Goal: Book appointment/travel/reservation

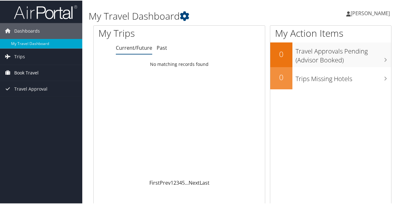
click at [25, 69] on span "Book Travel" at bounding box center [26, 72] width 24 height 16
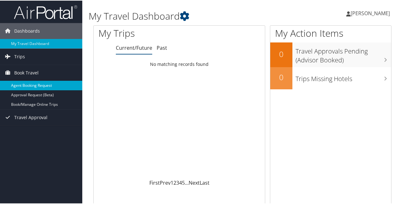
click at [40, 85] on link "Agent Booking Request" at bounding box center [41, 84] width 82 height 9
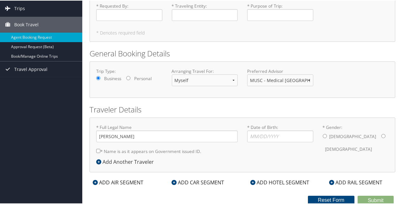
scroll to position [39, 0]
click at [135, 180] on div "ADD AIR SEGMENT" at bounding box center [118, 182] width 57 height 8
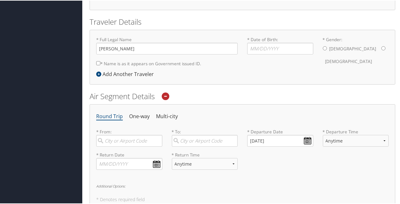
scroll to position [134, 0]
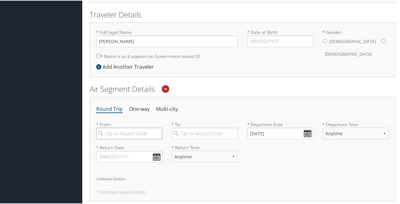
drag, startPoint x: 129, startPoint y: 136, endPoint x: 122, endPoint y: 142, distance: 9.0
click at [127, 138] on div "* From: Required" at bounding box center [129, 132] width 76 height 23
click at [117, 158] on div "City" at bounding box center [130, 162] width 58 height 8
click at [117, 139] on input "chs" at bounding box center [129, 133] width 66 height 12
type input "Charleston (CHS SC)"
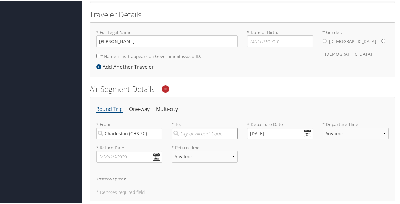
click at [204, 135] on input "search" at bounding box center [205, 133] width 66 height 12
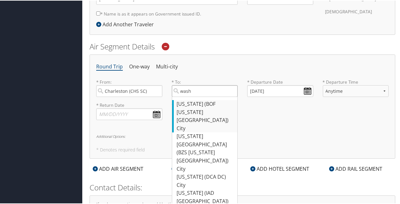
scroll to position [186, 0]
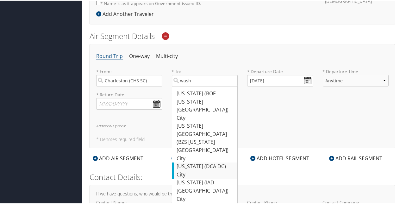
click at [193, 162] on div "Washington (DCA DC)" at bounding box center [206, 166] width 58 height 8
click at [193, 86] on input "wash" at bounding box center [205, 80] width 66 height 12
type input "Washington (DCA DC)"
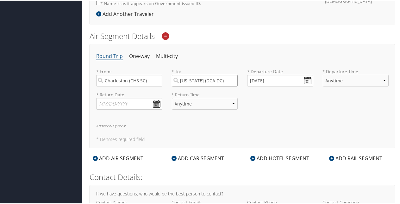
click at [231, 79] on input "Washington (DCA DC)" at bounding box center [205, 80] width 66 height 12
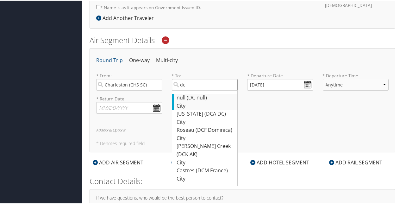
scroll to position [180, 0]
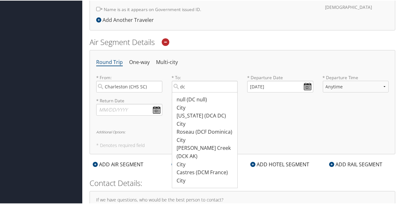
click at [196, 115] on div "Washington (DCA DC)" at bounding box center [206, 115] width 58 height 8
click at [196, 92] on input "dc" at bounding box center [205, 86] width 66 height 12
type input "Washington (DCA DC)"
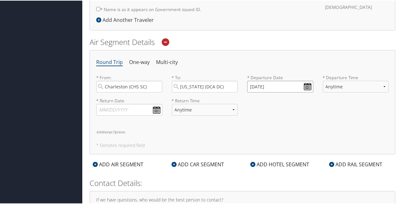
click at [305, 87] on input "10/01/2025" at bounding box center [280, 86] width 66 height 12
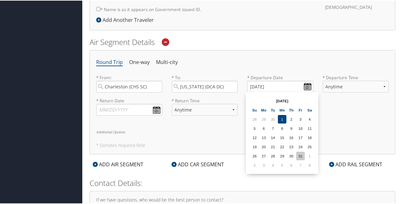
click at [299, 155] on td "31" at bounding box center [300, 155] width 9 height 9
type input "10/31/2025"
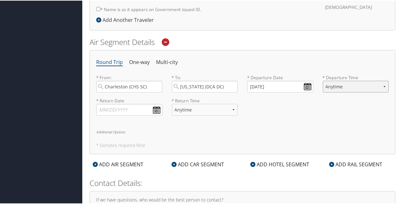
click at [327, 87] on select "Anytime Early Morning (5AM-7AM) Morning (7AM-12PM) Afternoon (12PM-5PM) Evening…" at bounding box center [356, 86] width 66 height 12
select select "5PM-10PM"
click at [323, 80] on select "Anytime Early Morning (5AM-7AM) Morning (7AM-12PM) Afternoon (12PM-5PM) Evening…" at bounding box center [356, 86] width 66 height 12
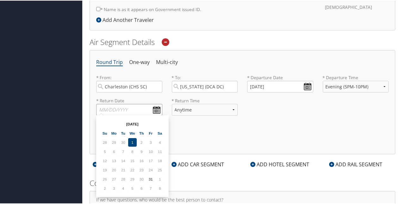
click at [148, 107] on input "text" at bounding box center [129, 109] width 66 height 12
click at [105, 185] on td "2" at bounding box center [105, 187] width 9 height 9
type input "11/02/2025"
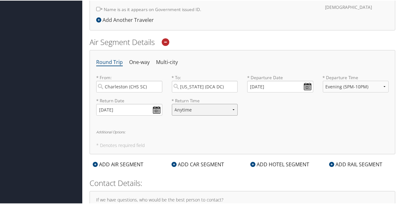
click at [192, 110] on select "Anytime Early Morning (5AM-7AM) Morning (7AM-12PM) Afternoon (12PM-5PM) Evening…" at bounding box center [205, 109] width 66 height 12
click at [173, 132] on h6 "Additional Options:" at bounding box center [242, 130] width 292 height 3
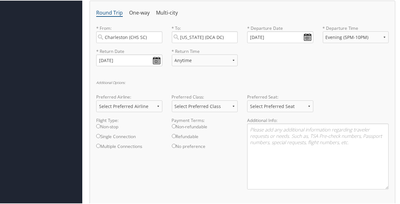
scroll to position [205, 0]
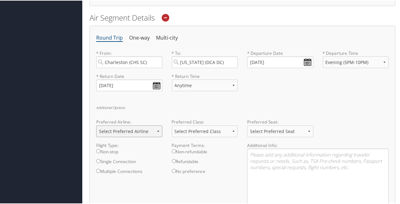
click at [146, 129] on select "Select Preferred Airline Delta United Airlines American Airlines Southwest Airl…" at bounding box center [129, 131] width 66 height 12
select select "Delta(DL)"
click at [96, 125] on select "Select Preferred Airline Delta United Airlines American Airlines Southwest Airl…" at bounding box center [129, 131] width 66 height 12
click at [190, 131] on select "Select Preferred Class Economy Economy Plus Business First Class" at bounding box center [205, 131] width 66 height 12
select select "Economy"
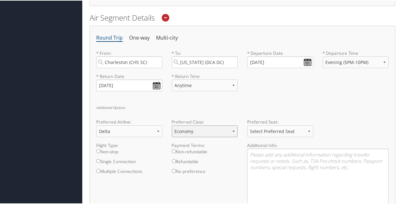
click at [172, 125] on select "Select Preferred Class Economy Economy Plus Business First Class" at bounding box center [205, 131] width 66 height 12
click at [273, 132] on select "Select Preferred Seat Aisle Window Middle" at bounding box center [280, 131] width 66 height 12
click at [273, 131] on select "Select Preferred Seat Aisle Window Middle" at bounding box center [280, 131] width 66 height 12
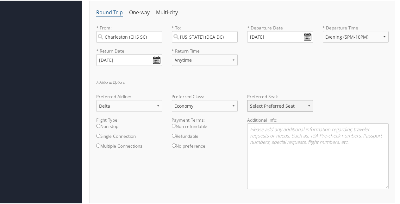
scroll to position [236, 0]
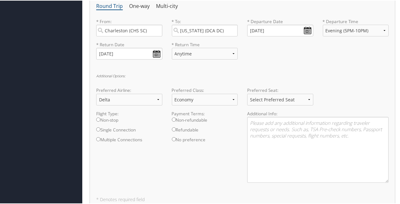
click at [105, 118] on label "Non-stop" at bounding box center [129, 121] width 66 height 10
click at [100, 118] on input "Non-stop" at bounding box center [98, 119] width 4 height 4
radio input "true"
click at [154, 100] on select "Select Preferred Airline Delta United Airlines American Airlines Southwest Airl…" at bounding box center [129, 99] width 66 height 12
select select "Select Preferred Airline"
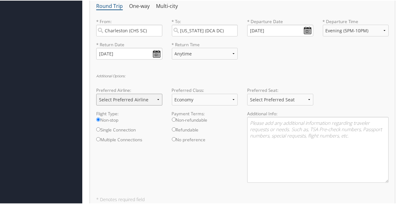
click at [96, 93] on select "Select Preferred Airline Delta United Airlines American Airlines Southwest Airl…" at bounding box center [129, 99] width 66 height 12
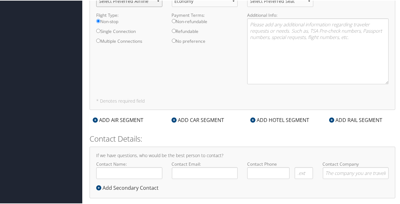
scroll to position [342, 0]
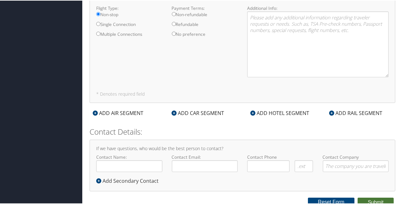
click at [386, 199] on button "Submit" at bounding box center [376, 201] width 36 height 9
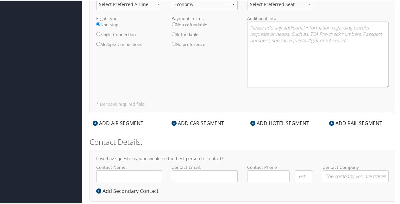
scroll to position [0, 0]
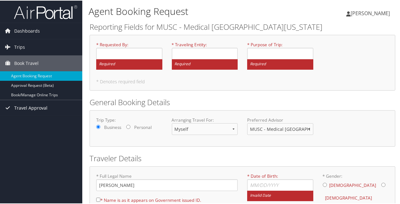
click at [32, 107] on span "Travel Approval" at bounding box center [30, 107] width 33 height 16
click at [112, 53] on input "* Requested By : Required" at bounding box center [129, 53] width 66 height 12
type input "[PERSON_NAME]"
click at [203, 54] on input "* Traveling Entity : Required" at bounding box center [205, 53] width 66 height 12
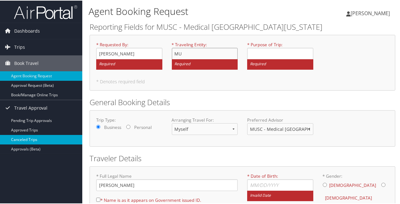
type input "M"
drag, startPoint x: 127, startPoint y: 54, endPoint x: 90, endPoint y: 54, distance: 36.4
click at [90, 54] on div "* Requested By : Madeline Frellick Required * Traveling Entity : Required * Pur…" at bounding box center [243, 62] width 306 height 56
click at [188, 49] on input "* Traveling Entity : Required" at bounding box center [205, 53] width 66 height 12
paste input "[PERSON_NAME]"
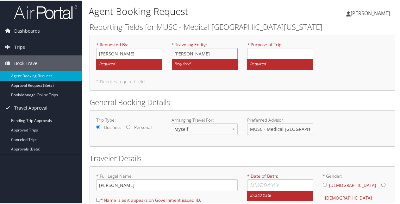
type input "[PERSON_NAME]"
click at [270, 55] on input "* Purpose of Trip : Required" at bounding box center [280, 53] width 66 height 12
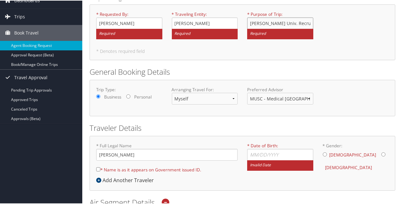
scroll to position [53, 0]
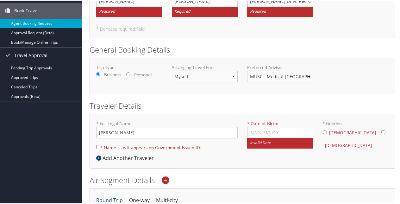
type input "Howard Univ. Recruitment"
click at [252, 134] on input "* Date of Birth: Invalid Date" at bounding box center [280, 132] width 66 height 12
click at [348, 130] on div "Male Female" at bounding box center [356, 138] width 66 height 25
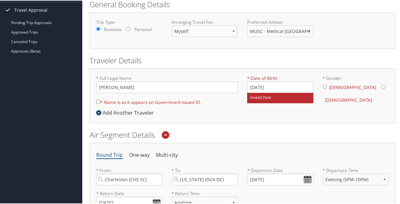
scroll to position [127, 0]
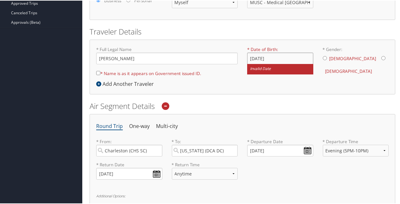
drag, startPoint x: 282, startPoint y: 55, endPoint x: 282, endPoint y: 59, distance: 4.1
click at [282, 55] on input "11/13/1996" at bounding box center [280, 58] width 66 height 12
click at [278, 54] on input "11/13/1996" at bounding box center [280, 58] width 66 height 12
type input "11/13/1996"
click at [381, 58] on input "* Gender: Male Female" at bounding box center [383, 57] width 4 height 4
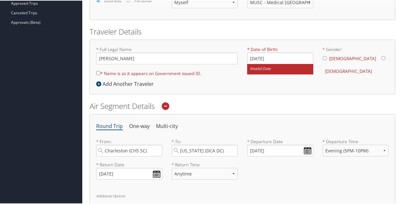
radio input "true"
click at [293, 58] on input "11/13/1996" at bounding box center [280, 58] width 66 height 12
type input "1"
type input "11/13/1996"
click at [125, 70] on label "* Name is as it appears on Government issued ID." at bounding box center [148, 73] width 105 height 12
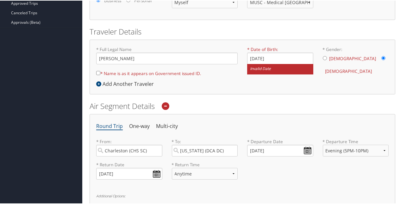
click at [100, 70] on input "* Name is as it appears on Government issued ID." at bounding box center [98, 72] width 4 height 4
checkbox input "true"
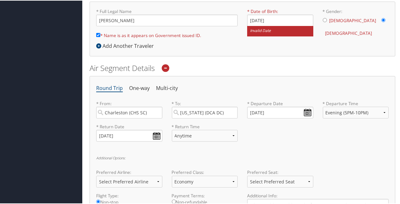
scroll to position [169, 0]
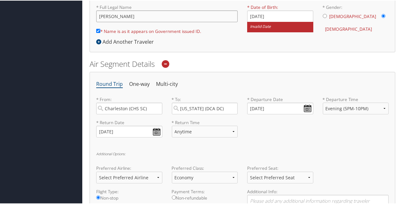
drag, startPoint x: 119, startPoint y: 15, endPoint x: 132, endPoint y: 15, distance: 12.7
click at [119, 15] on input "Madeline Frellick" at bounding box center [166, 16] width 141 height 12
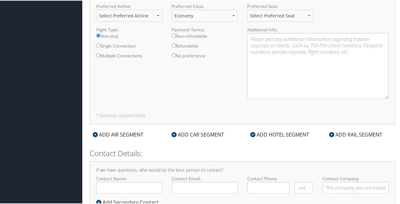
scroll to position [352, 0]
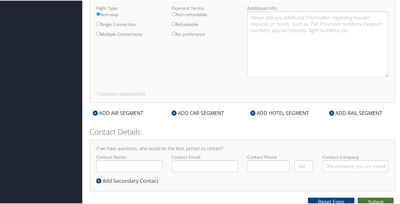
type input "Madeline Rose Frellick"
click at [374, 197] on button "Submit" at bounding box center [376, 201] width 36 height 9
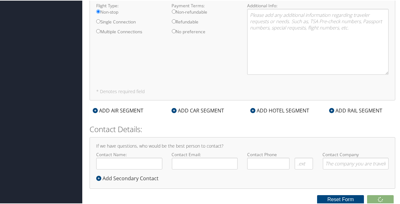
scroll to position [342, 0]
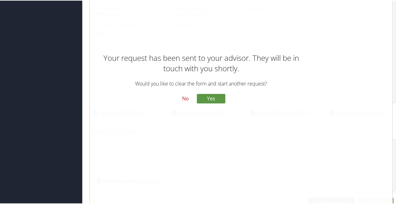
click at [185, 98] on button "No" at bounding box center [185, 98] width 16 height 11
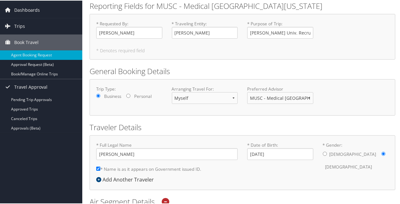
scroll to position [0, 0]
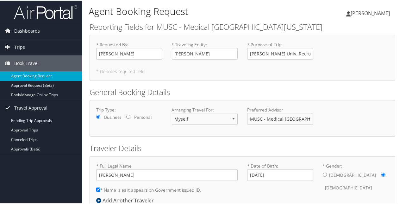
click at [361, 14] on span "[PERSON_NAME]" at bounding box center [370, 12] width 39 height 7
drag, startPoint x: 296, startPoint y: 7, endPoint x: 262, endPoint y: 15, distance: 34.9
click at [296, 7] on div "Madeline Frellick Madeline Frellick My Settings Travel Agency Contacts View Tra…" at bounding box center [335, 15] width 134 height 24
click at [26, 47] on link "Trips" at bounding box center [41, 47] width 82 height 16
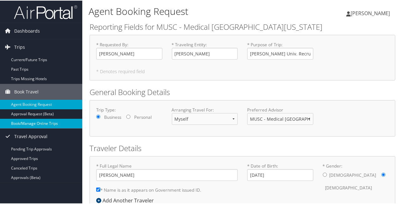
click at [24, 121] on link "Book/Manage Online Trips" at bounding box center [41, 122] width 82 height 9
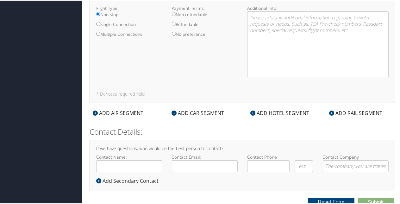
scroll to position [342, 0]
click at [326, 199] on button "Reset Form" at bounding box center [331, 201] width 47 height 9
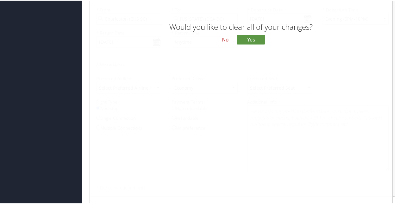
scroll to position [247, 0]
click at [257, 43] on button "Yes" at bounding box center [251, 40] width 28 height 9
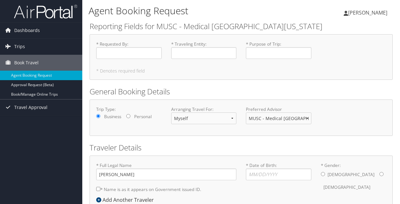
scroll to position [39, 0]
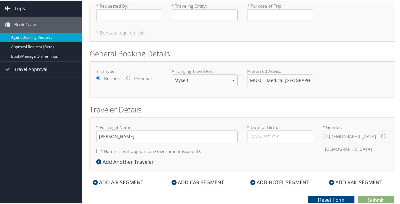
click at [23, 66] on span "Travel Approval" at bounding box center [30, 69] width 33 height 16
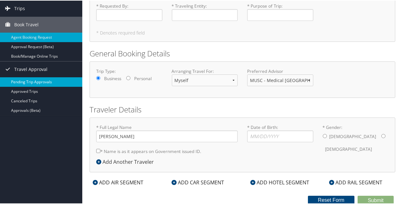
click at [34, 83] on link "Pending Trip Approvals" at bounding box center [41, 81] width 82 height 9
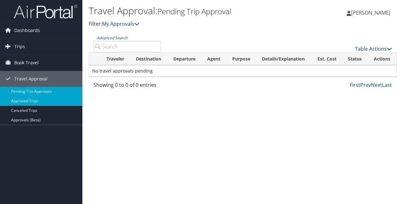
click at [24, 100] on link "Approved Trips" at bounding box center [41, 100] width 82 height 9
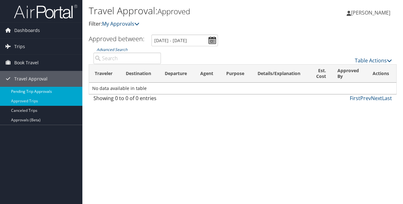
click at [35, 89] on link "Pending Trip Approvals" at bounding box center [41, 91] width 82 height 9
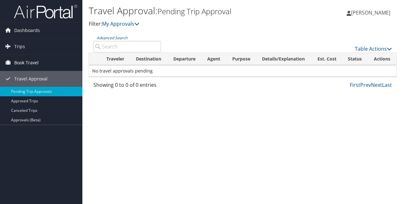
click at [30, 60] on span "Book Travel" at bounding box center [26, 63] width 24 height 16
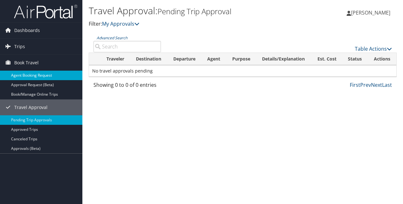
click at [27, 75] on link "Agent Booking Request" at bounding box center [41, 75] width 82 height 9
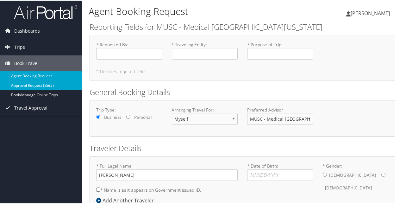
click at [26, 85] on link "Approval Request (Beta)" at bounding box center [41, 84] width 82 height 9
click at [20, 47] on span "Trips" at bounding box center [19, 47] width 11 height 16
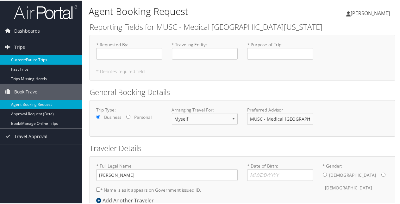
click at [24, 58] on link "Current/Future Trips" at bounding box center [41, 58] width 82 height 9
